Goal: Check status: Check status

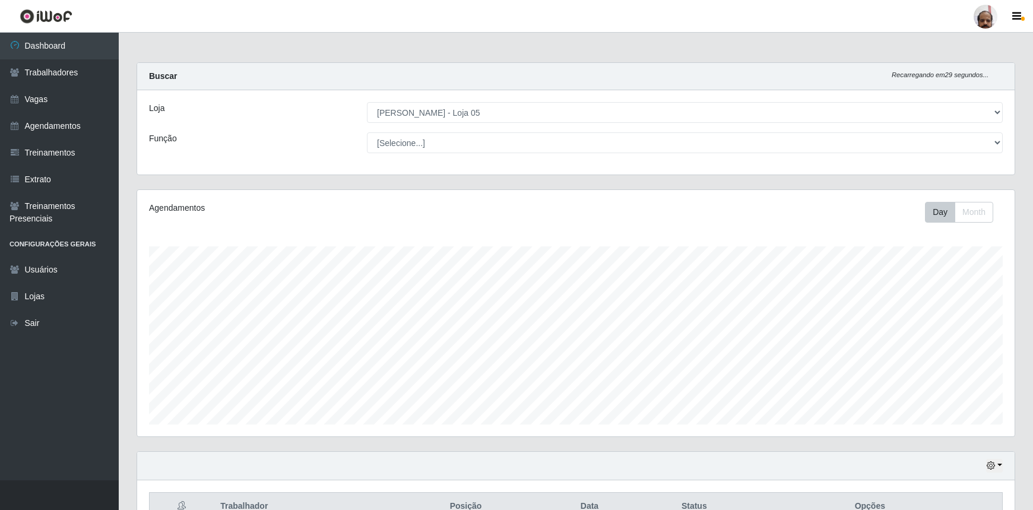
select select "252"
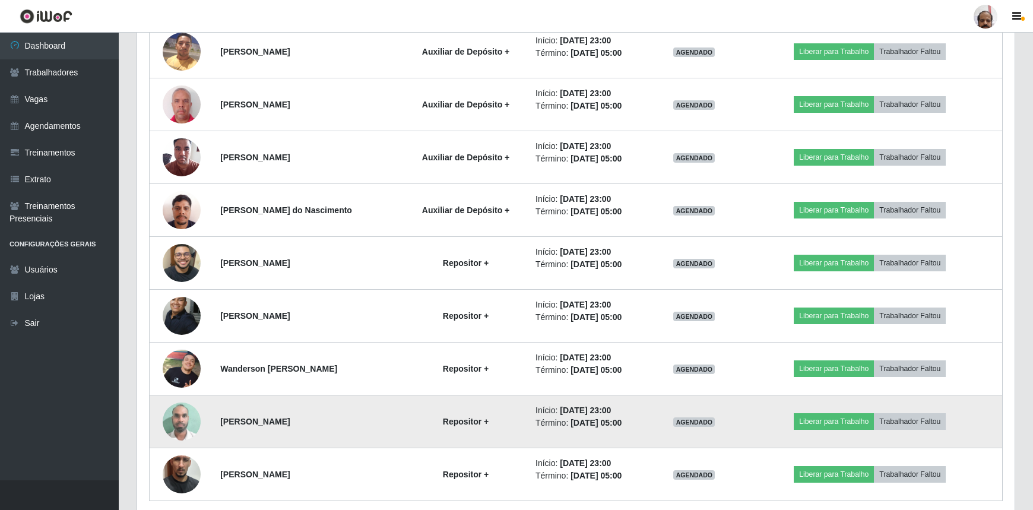
scroll to position [1279, 0]
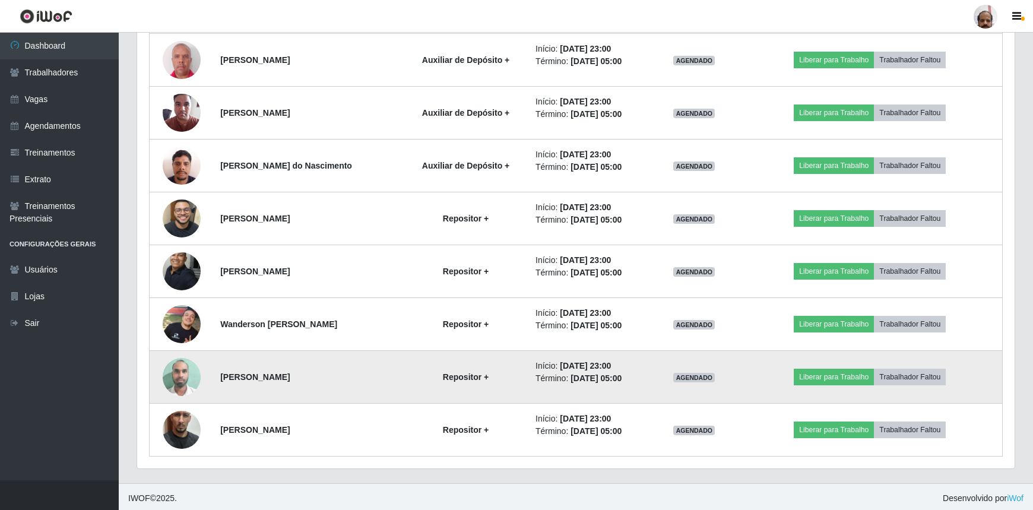
click at [176, 371] on img at bounding box center [182, 376] width 38 height 50
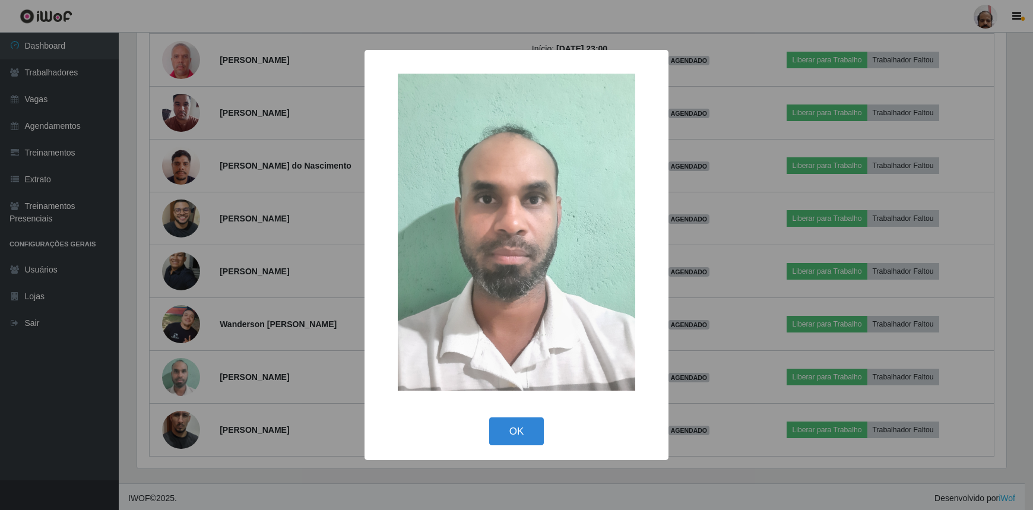
scroll to position [246, 872]
click at [532, 430] on button "OK" at bounding box center [517, 431] width 55 height 28
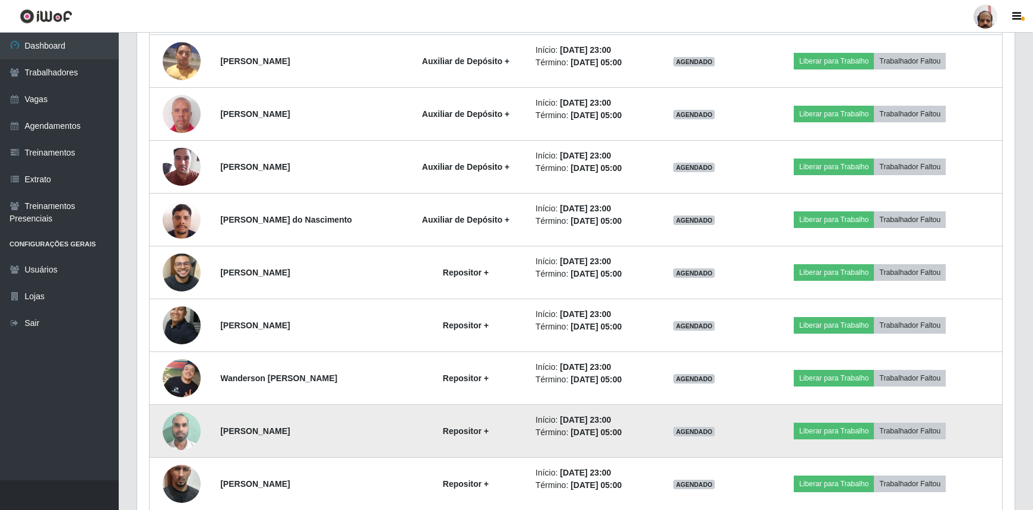
scroll to position [1171, 0]
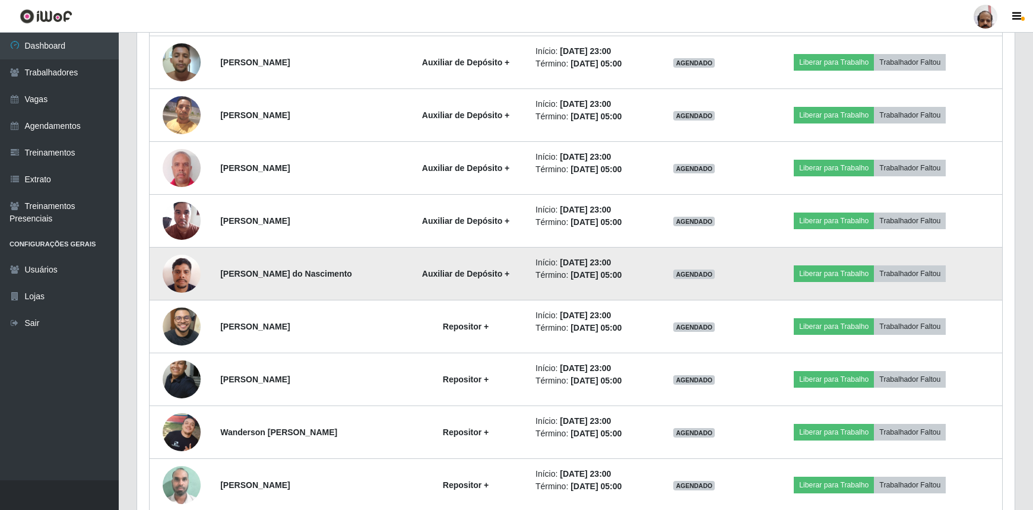
click at [183, 269] on img at bounding box center [182, 273] width 38 height 50
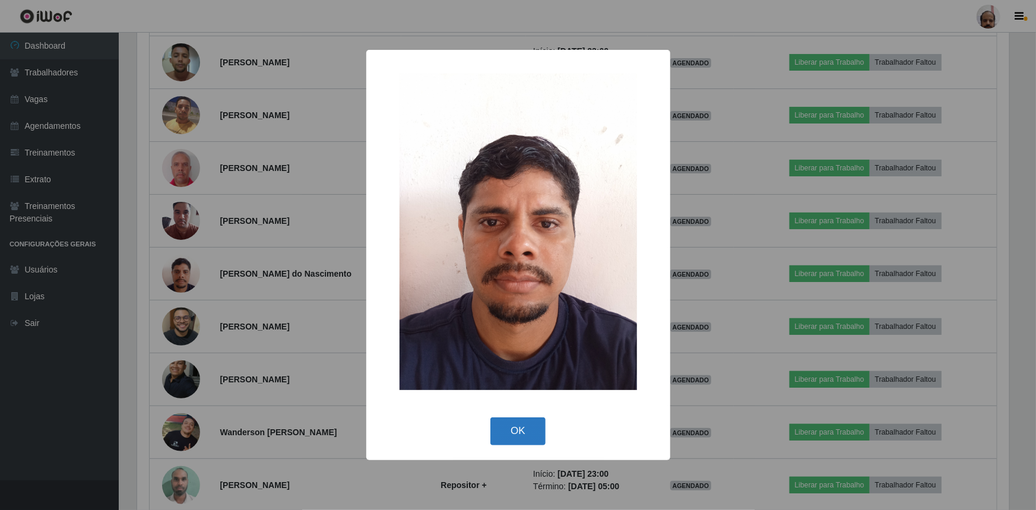
click at [528, 434] on button "OK" at bounding box center [517, 431] width 55 height 28
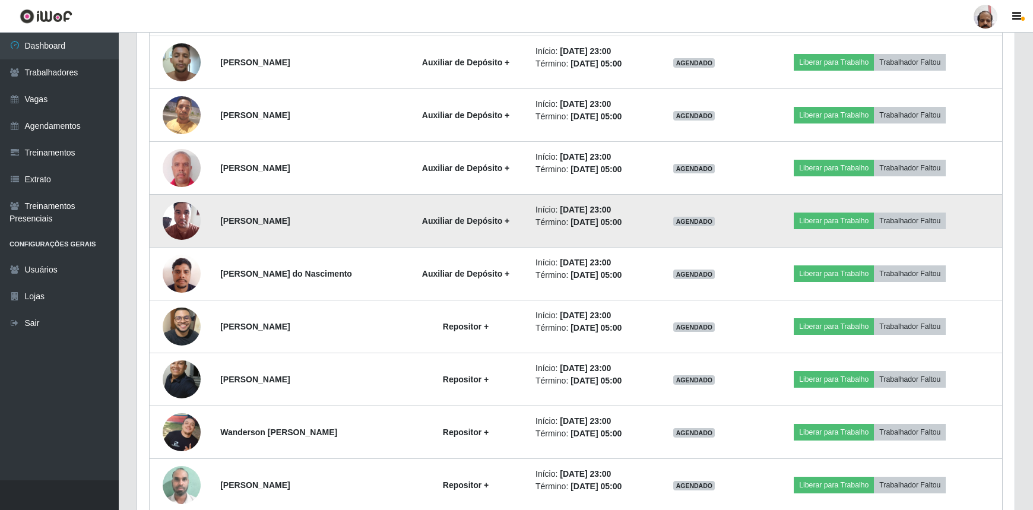
scroll to position [246, 877]
click at [179, 218] on img at bounding box center [182, 220] width 38 height 50
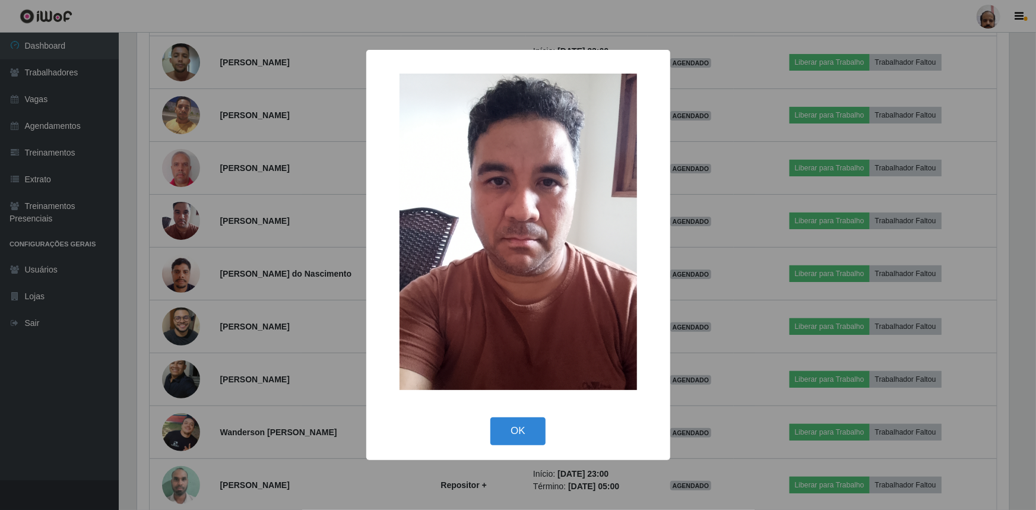
click at [518, 427] on button "OK" at bounding box center [517, 431] width 55 height 28
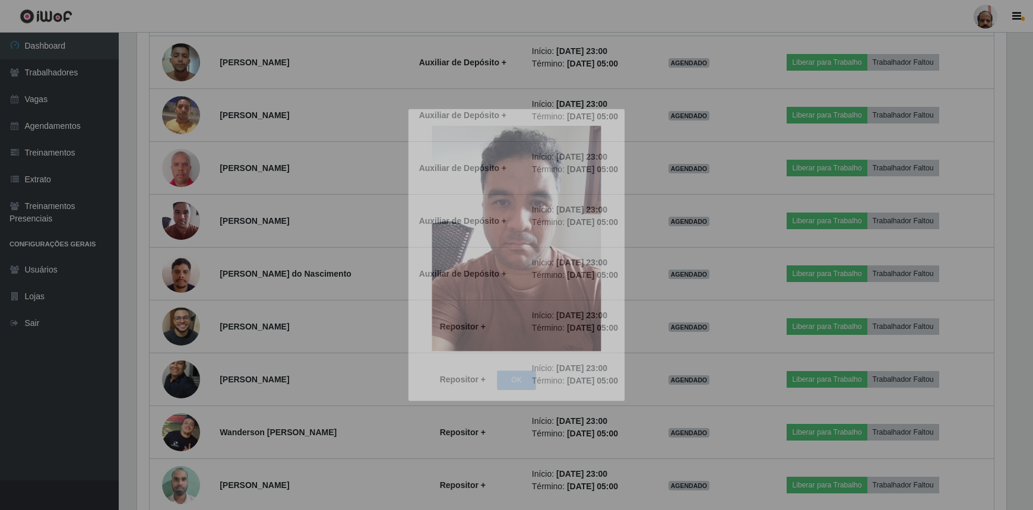
scroll to position [246, 877]
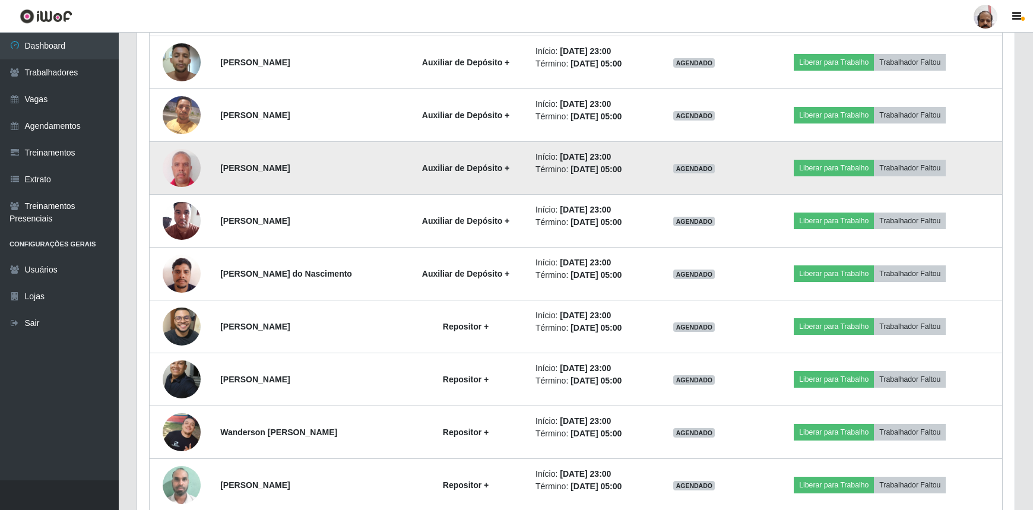
click at [182, 166] on img at bounding box center [182, 168] width 38 height 42
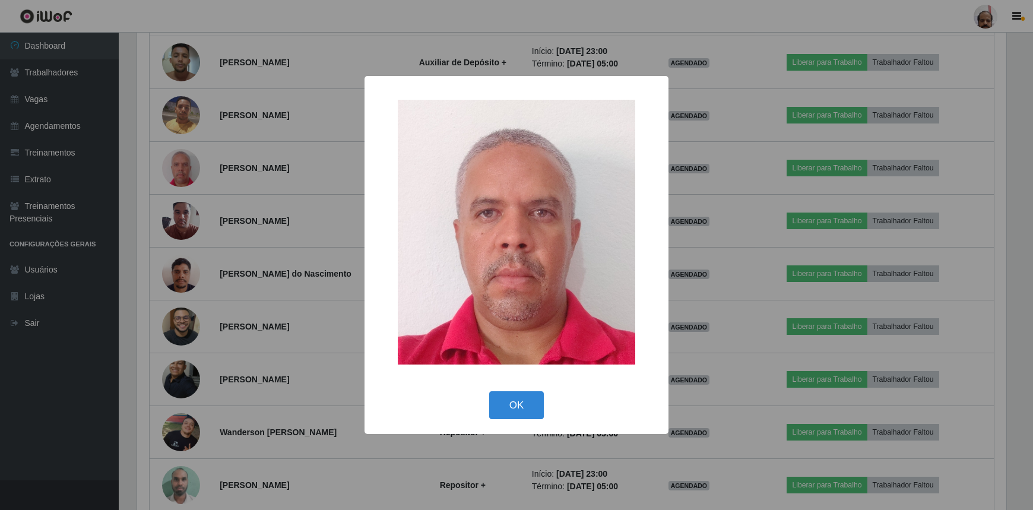
scroll to position [246, 872]
click at [512, 401] on button "OK" at bounding box center [517, 405] width 55 height 28
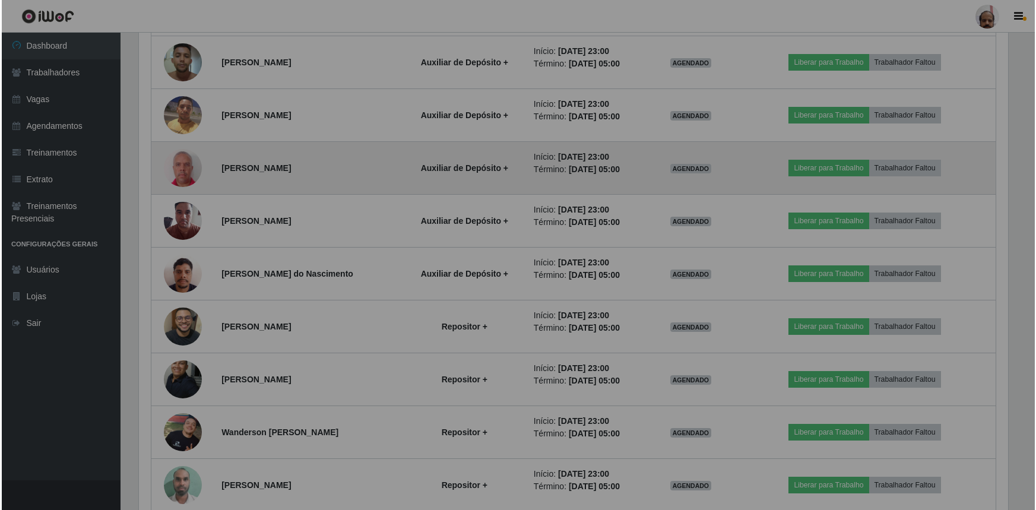
scroll to position [246, 877]
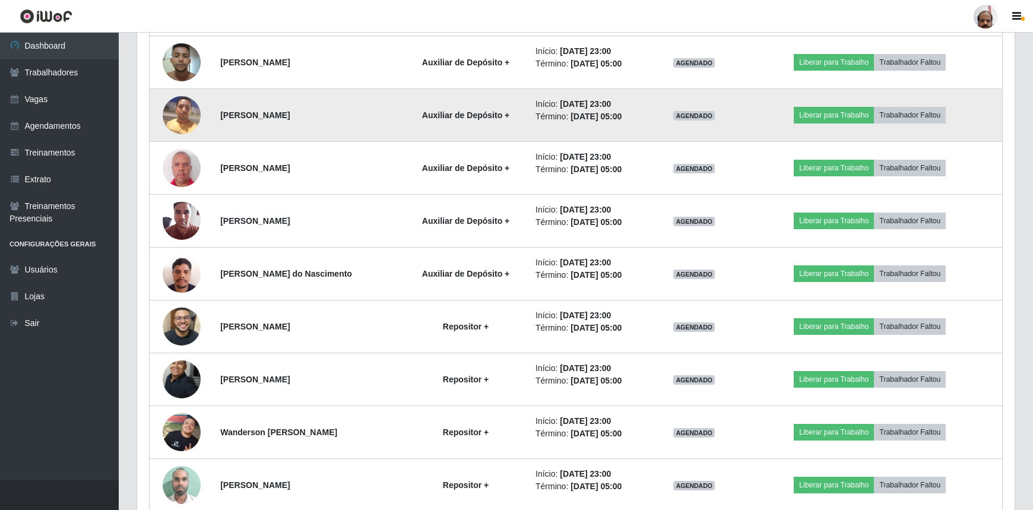
click at [183, 116] on img at bounding box center [182, 115] width 38 height 50
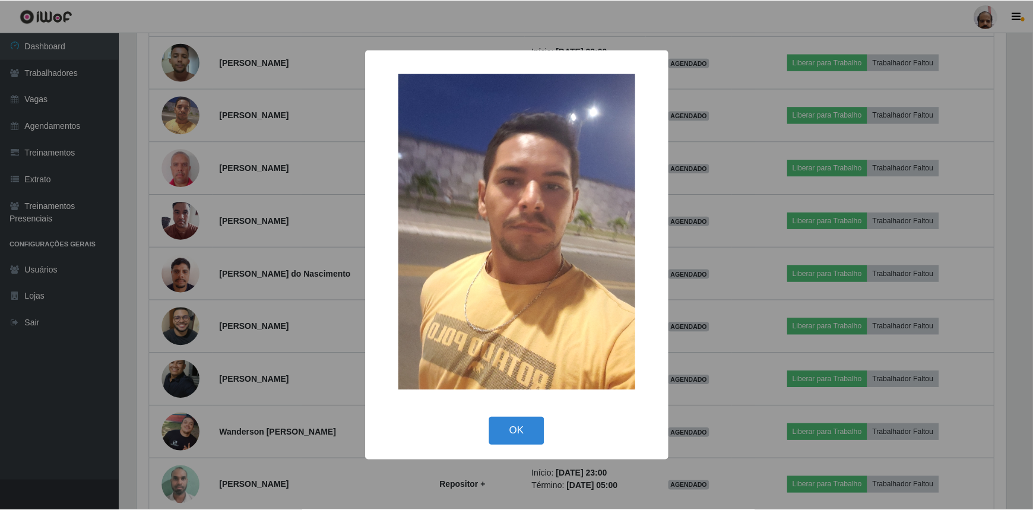
scroll to position [246, 872]
click at [518, 436] on button "OK" at bounding box center [517, 431] width 55 height 28
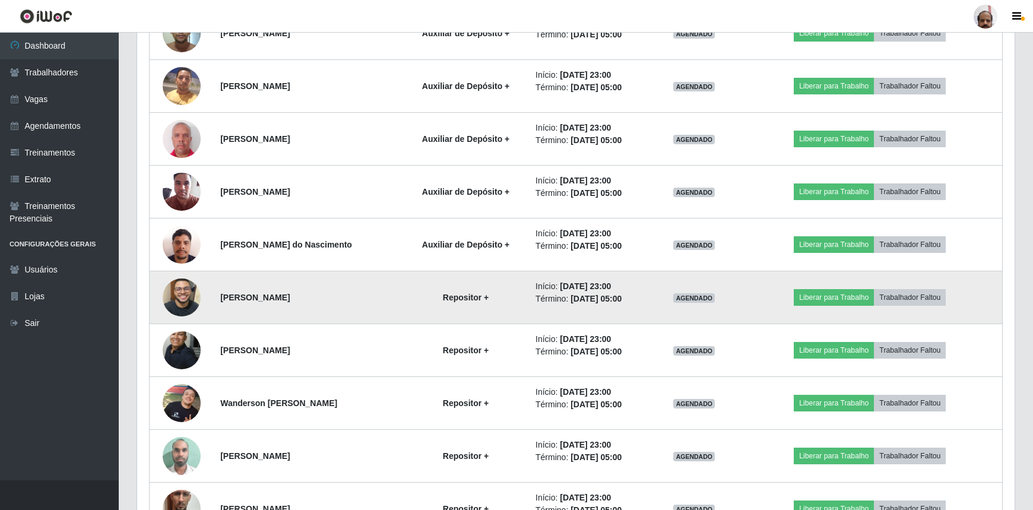
scroll to position [1117, 0]
